Goal: Register for event/course

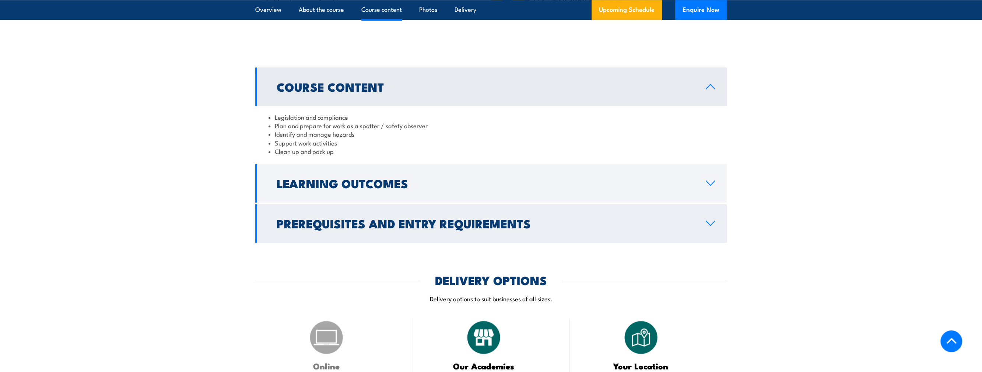
scroll to position [590, 0]
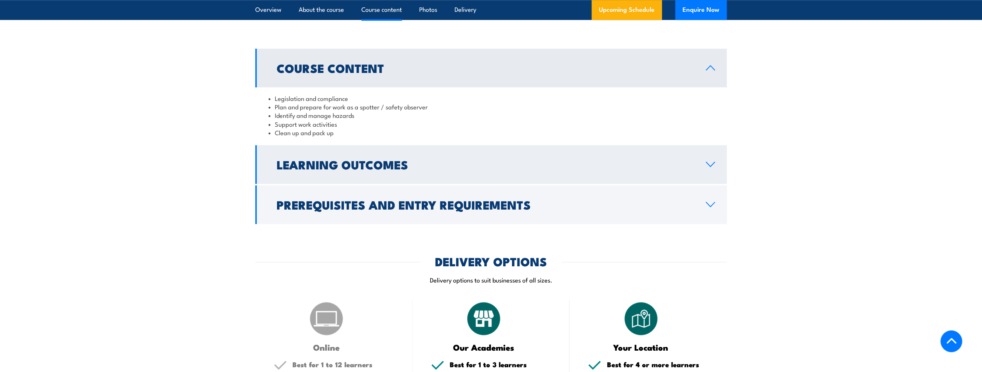
click at [713, 164] on icon at bounding box center [711, 164] width 10 height 6
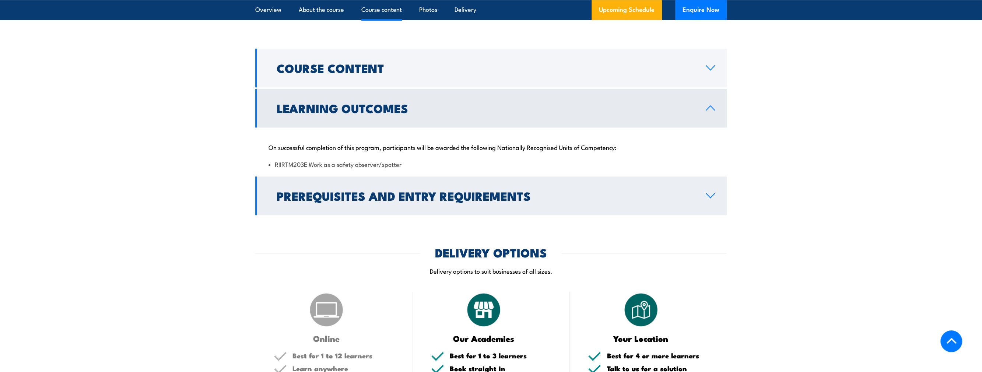
click at [713, 197] on icon at bounding box center [711, 196] width 10 height 6
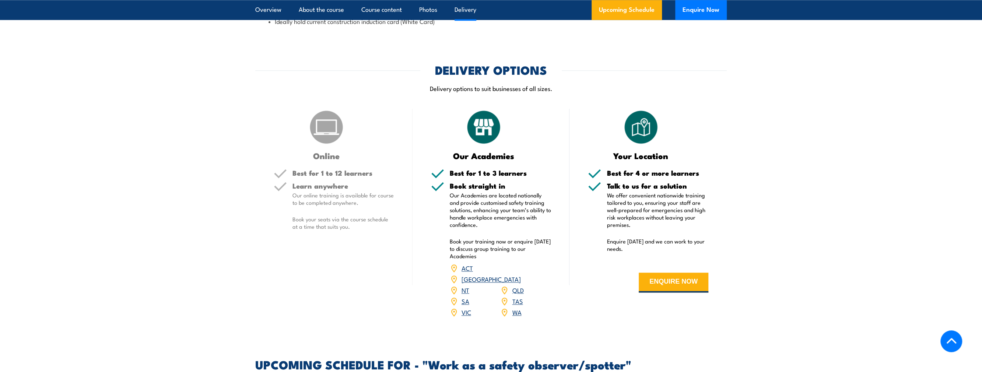
scroll to position [848, 0]
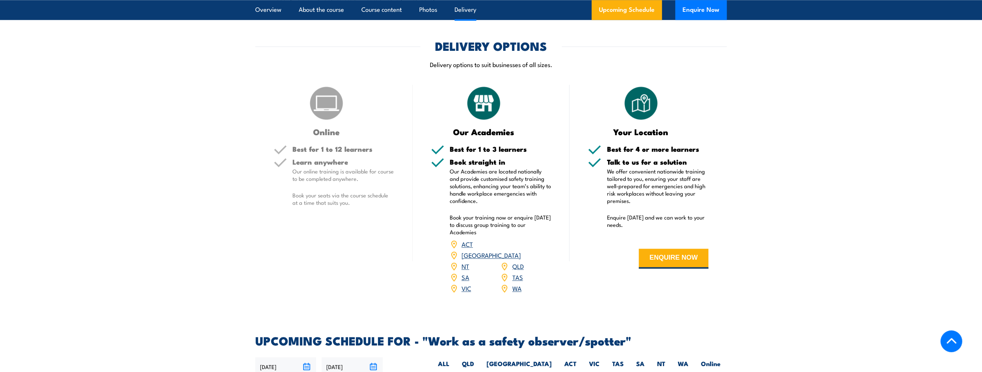
click at [462, 284] on link "VIC" at bounding box center [467, 288] width 10 height 9
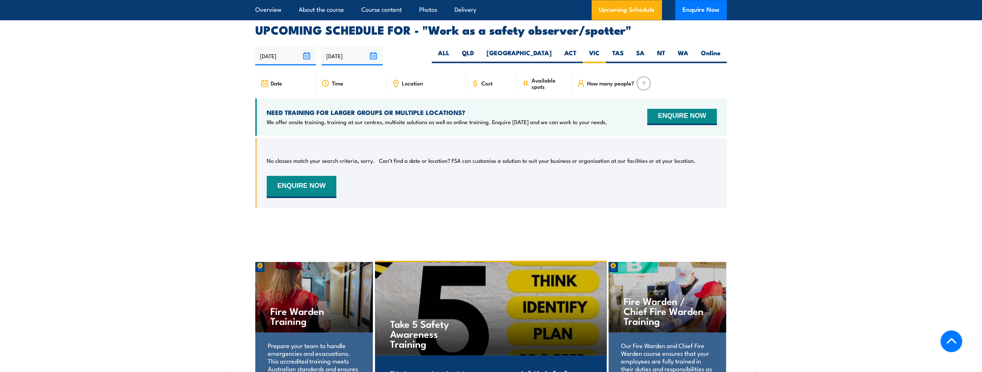
scroll to position [1069, 0]
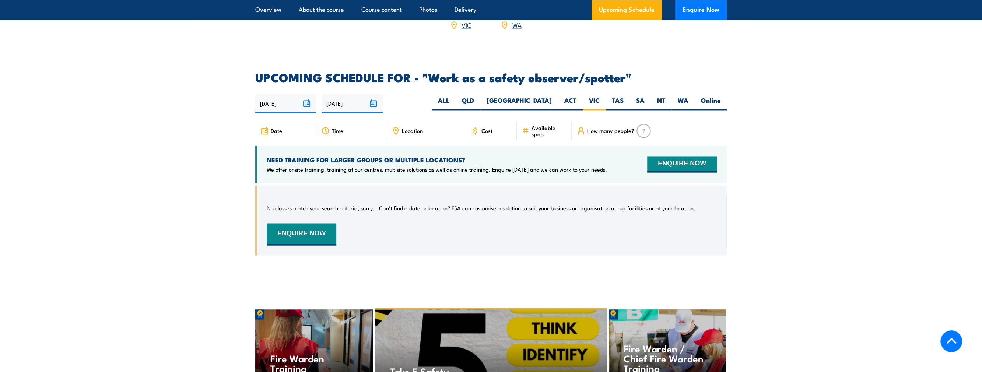
click at [306, 94] on input "20/09/2025" at bounding box center [285, 103] width 61 height 19
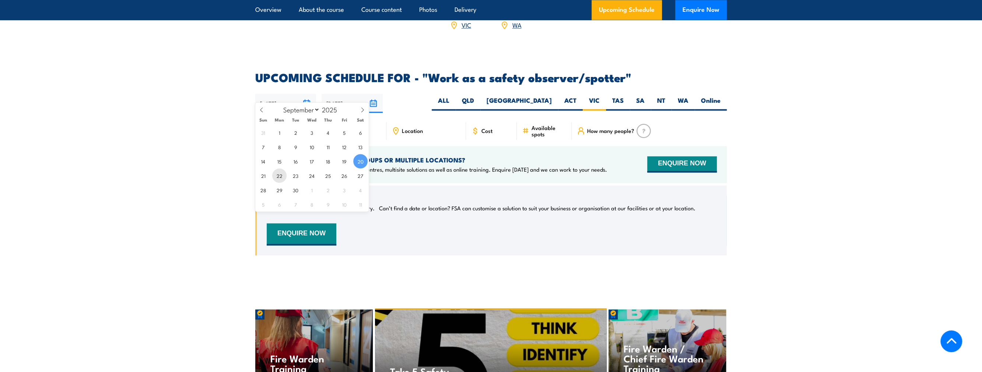
click at [280, 175] on span "22" at bounding box center [279, 175] width 14 height 14
type input "22/09/2025"
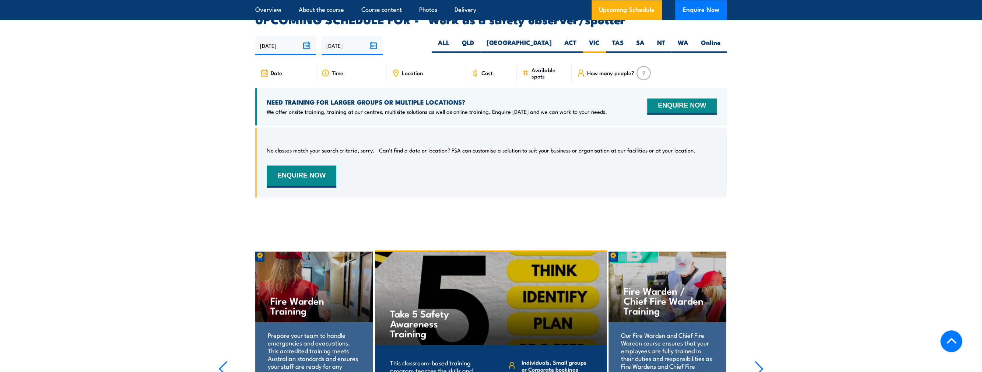
scroll to position [1129, 0]
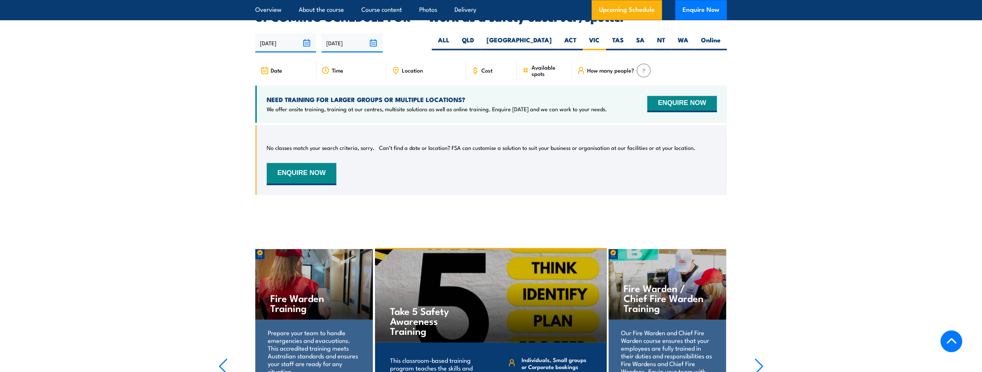
click at [307, 34] on input "[DATE]" at bounding box center [285, 43] width 61 height 19
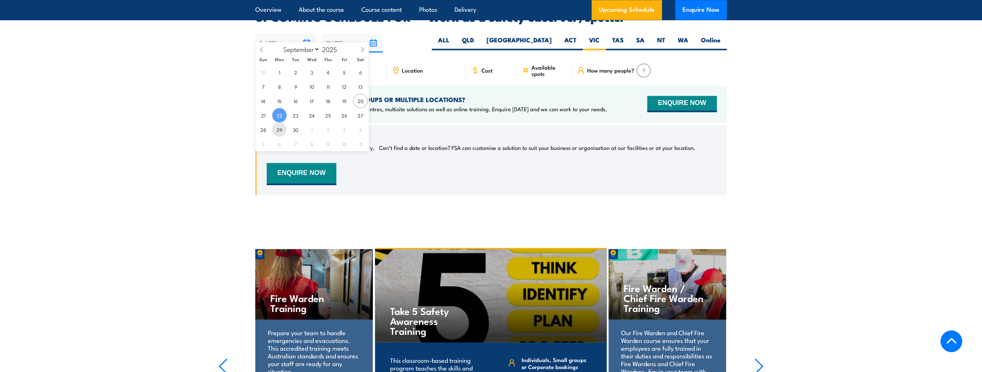
click at [280, 128] on span "29" at bounding box center [279, 129] width 14 height 14
type input "29/09/2025"
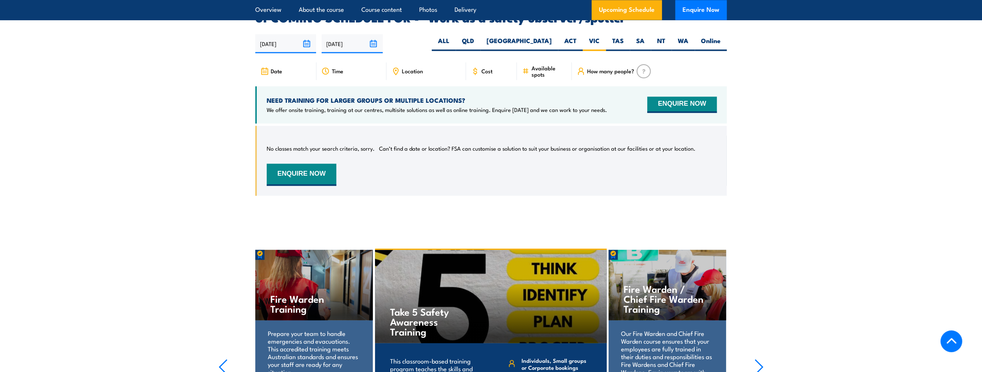
scroll to position [1129, 0]
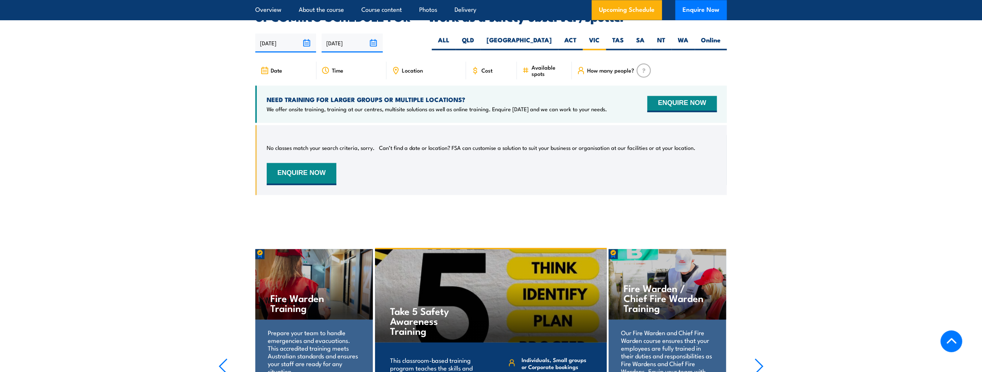
click at [308, 34] on input "29/09/2025" at bounding box center [285, 43] width 61 height 19
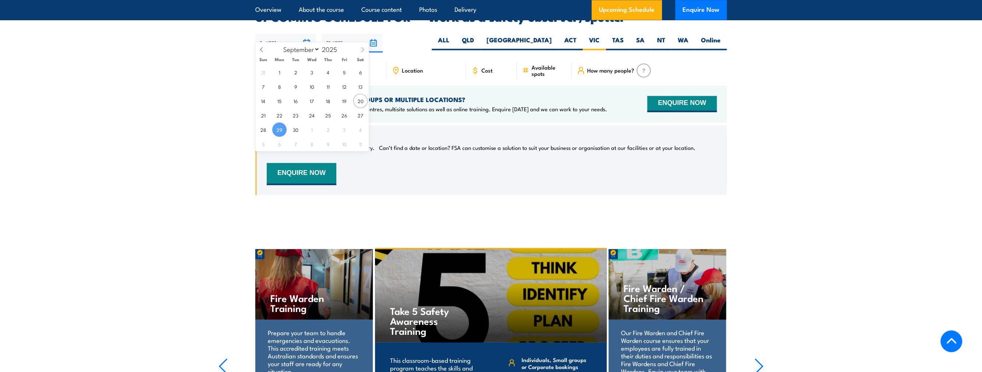
click at [360, 48] on icon at bounding box center [362, 49] width 5 height 5
select select "9"
click at [313, 101] on span "15" at bounding box center [312, 101] width 14 height 14
type input "15/10/2025"
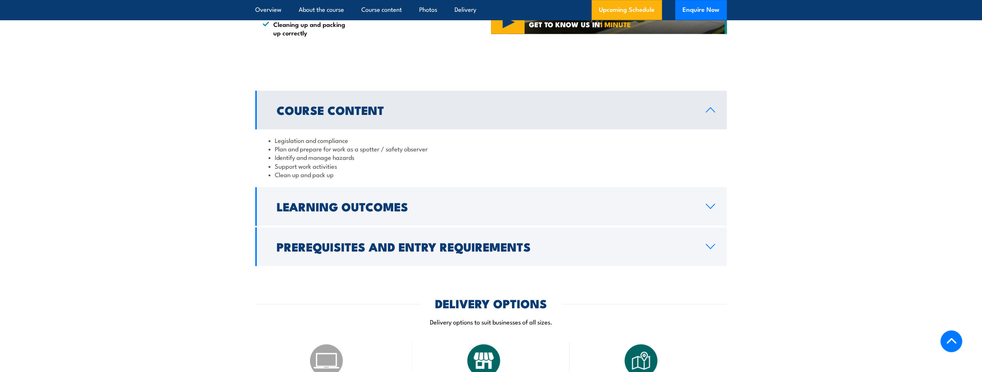
scroll to position [540, 0]
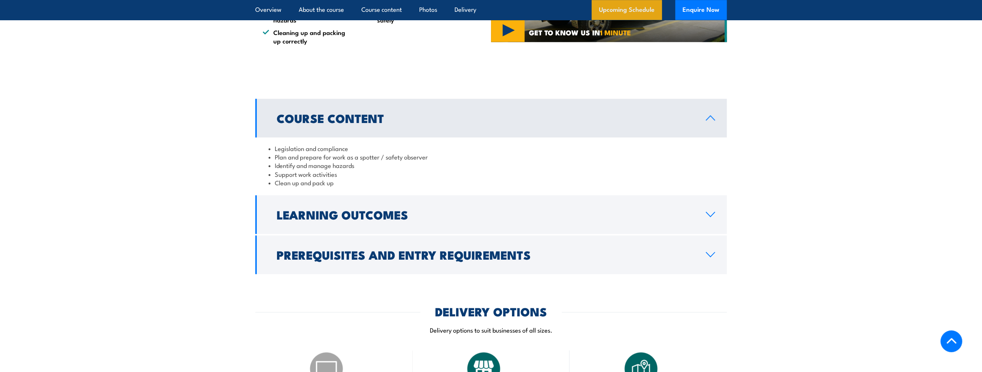
click at [636, 14] on link "Upcoming Schedule" at bounding box center [627, 10] width 70 height 20
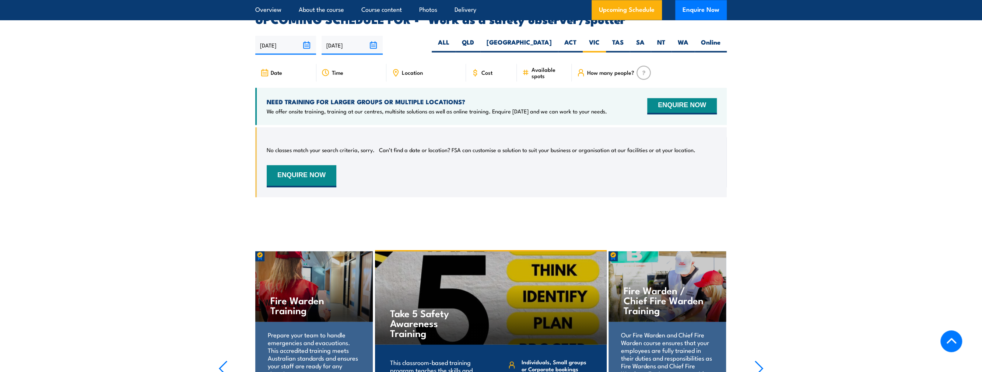
scroll to position [1129, 0]
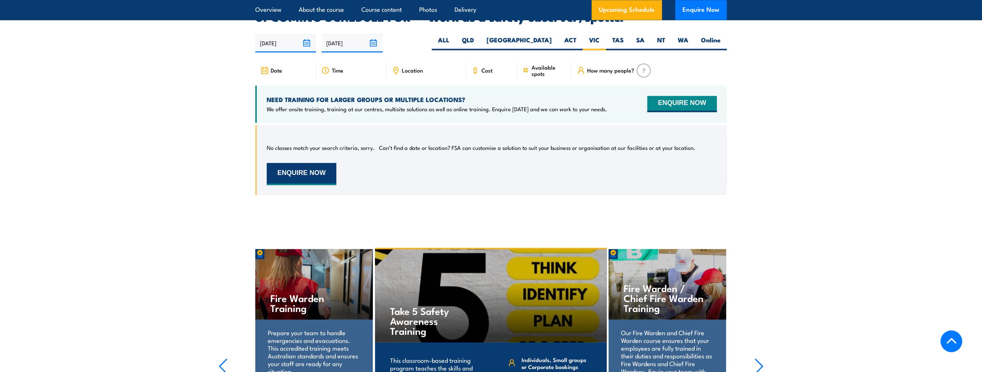
click at [307, 163] on button "ENQUIRE NOW" at bounding box center [302, 174] width 70 height 22
